Goal: Contribute content: Add original content to the website for others to see

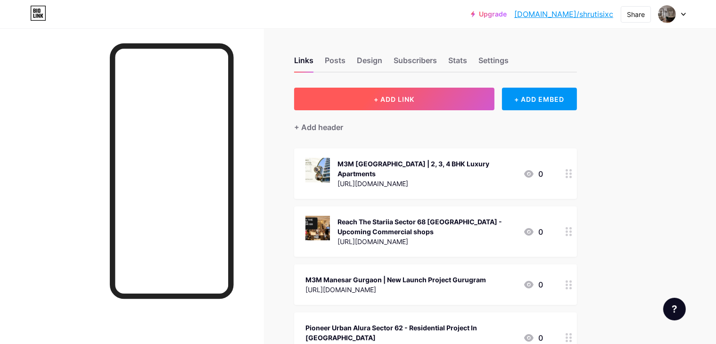
click at [410, 98] on button "+ ADD LINK" at bounding box center [394, 99] width 200 height 23
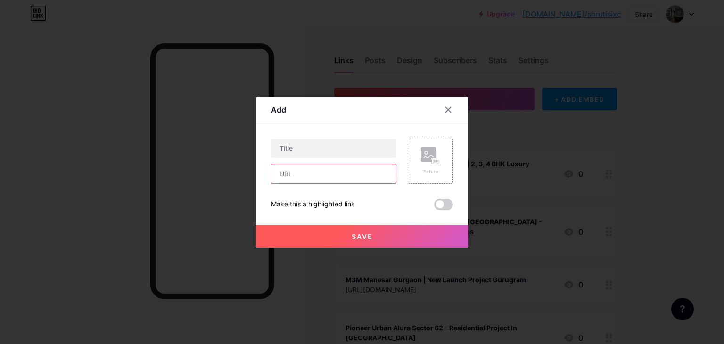
click at [316, 182] on input "text" at bounding box center [334, 174] width 125 height 19
paste input "[URL][DOMAIN_NAME]"
type input "[URL][DOMAIN_NAME]"
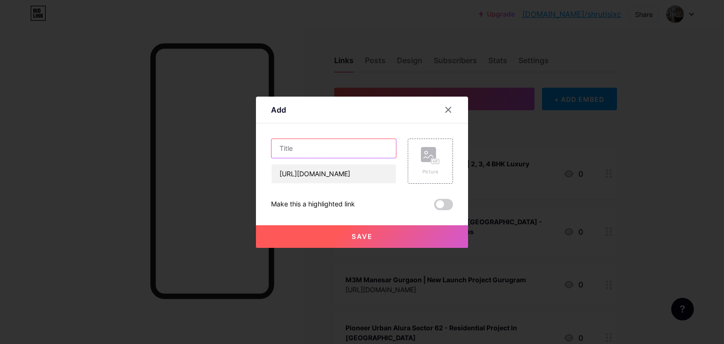
click at [312, 156] on input "text" at bounding box center [334, 148] width 125 height 19
paste input "Eldeco Sector 22D Yamuna Expressway - Residences In [GEOGRAPHIC_DATA]"
type input "Eldeco Sector 22D Yamuna Expressway - Residences In [GEOGRAPHIC_DATA]"
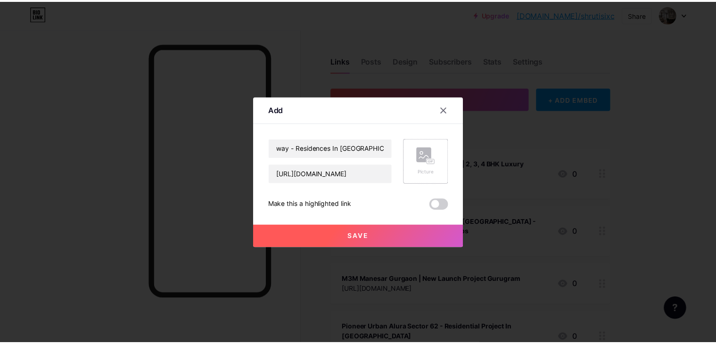
scroll to position [0, 0]
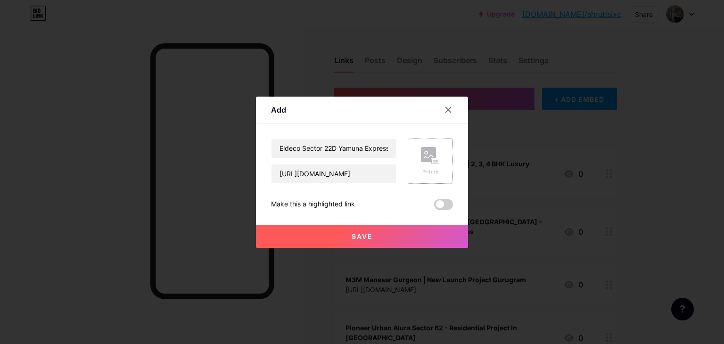
click at [426, 172] on div "Picture" at bounding box center [430, 171] width 19 height 7
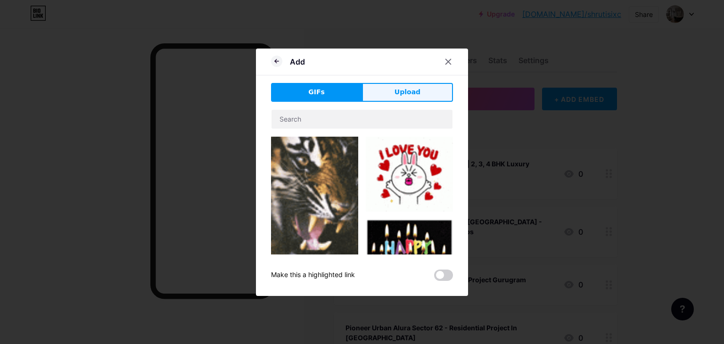
click at [390, 91] on button "Upload" at bounding box center [407, 92] width 91 height 19
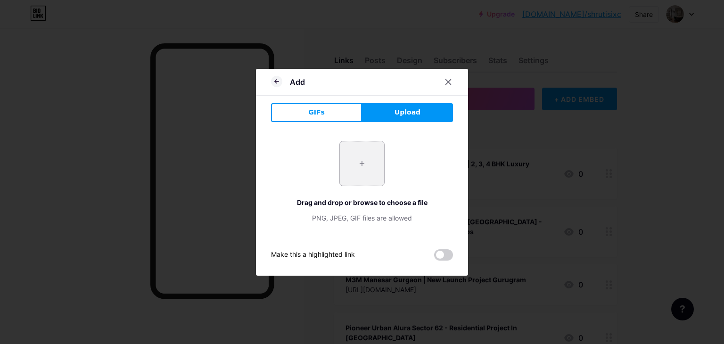
click at [349, 175] on input "file" at bounding box center [362, 163] width 44 height 44
type input "C:\fakepath\Eldeco Sector 22D Yamuna Expressway.png"
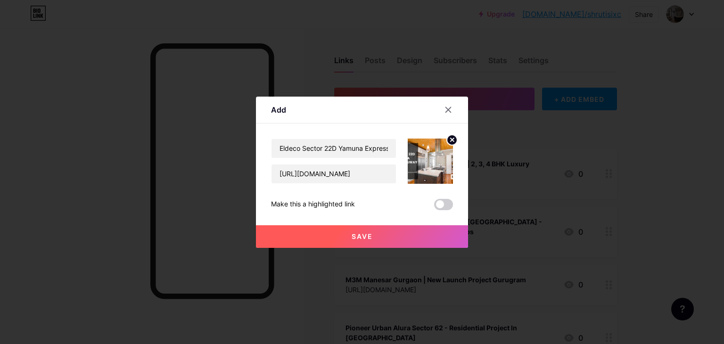
click at [404, 247] on button "Save" at bounding box center [362, 236] width 212 height 23
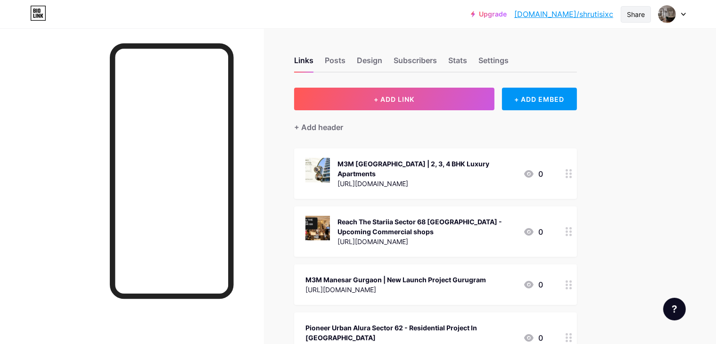
click at [641, 16] on div "Share" at bounding box center [636, 14] width 18 height 10
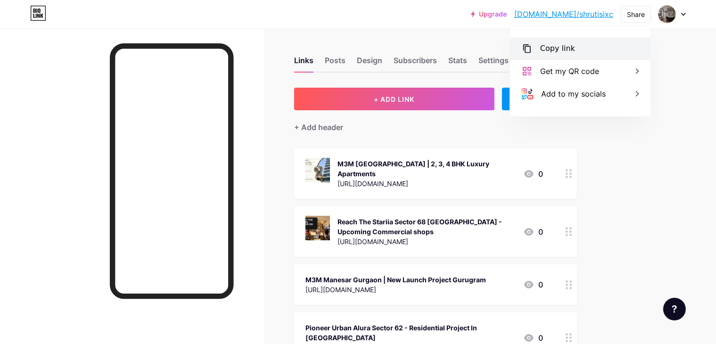
click at [587, 46] on div "Copy link" at bounding box center [580, 48] width 141 height 23
